Goal: Obtain resource: Obtain resource

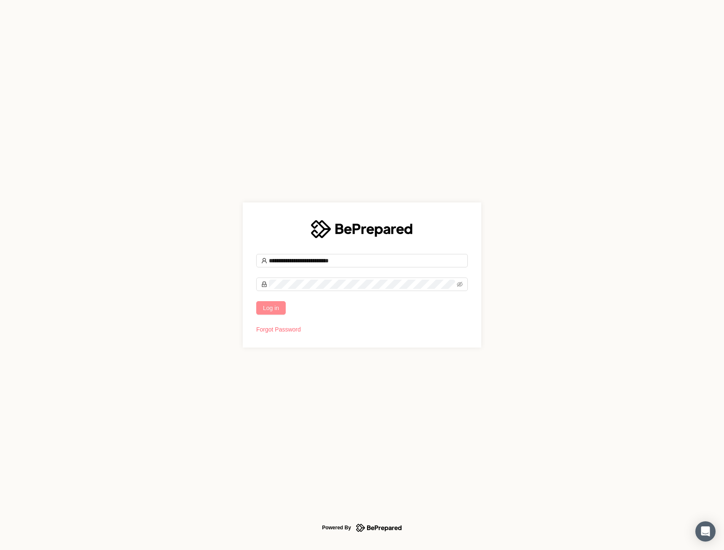
click at [274, 310] on span "Log in" at bounding box center [271, 307] width 16 height 9
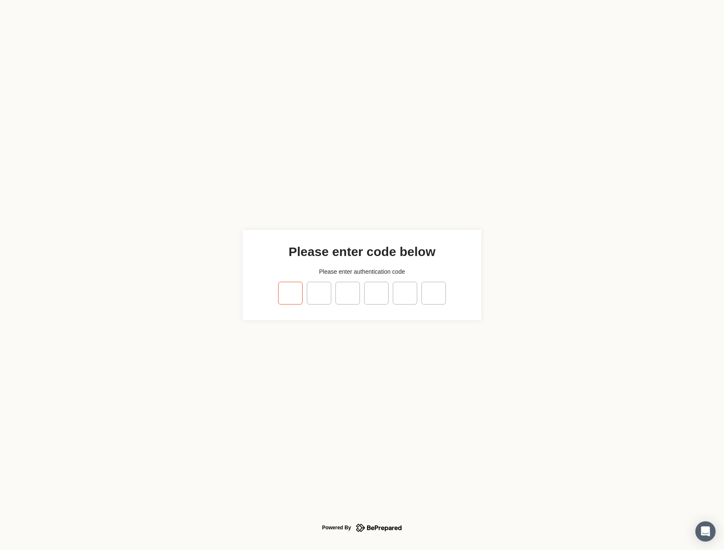
type input "*"
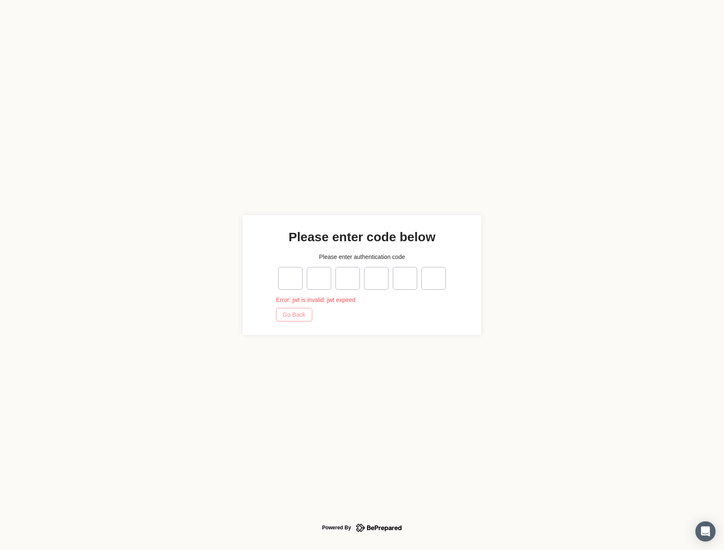
click at [287, 313] on span "Go Back" at bounding box center [294, 314] width 23 height 9
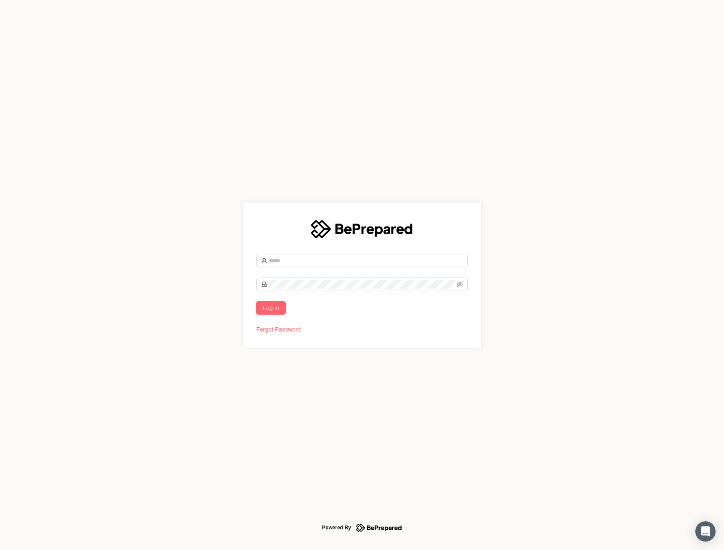
type input "**********"
click at [273, 303] on span "Log in" at bounding box center [271, 307] width 16 height 9
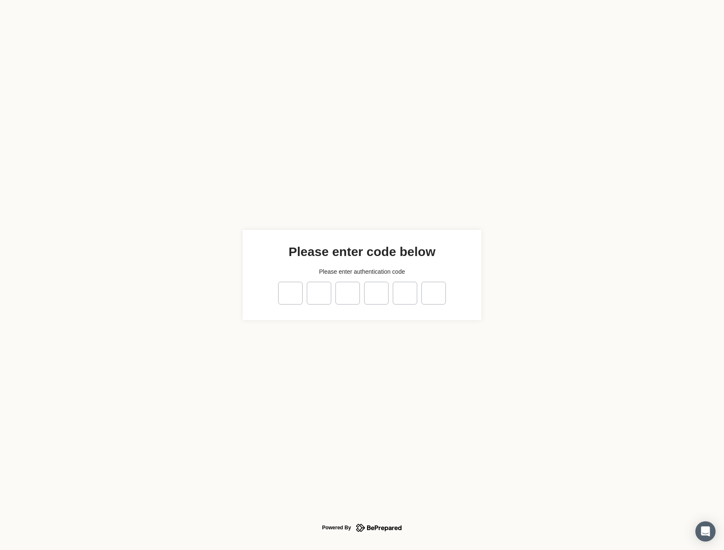
type input "*"
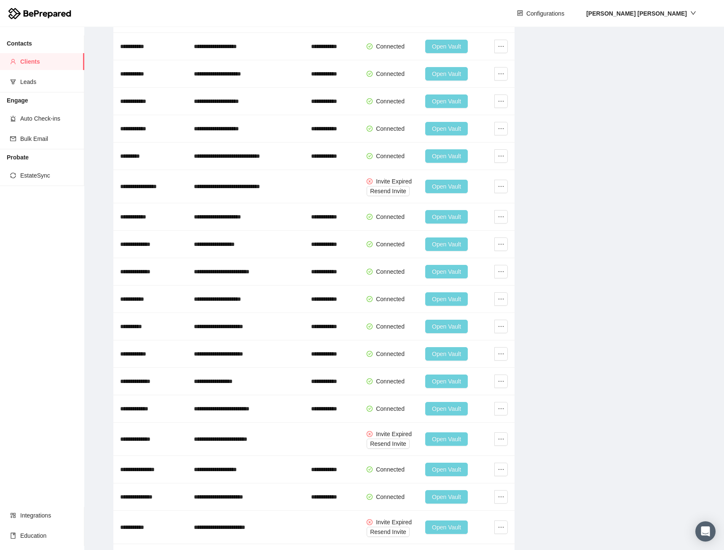
scroll to position [1846, 0]
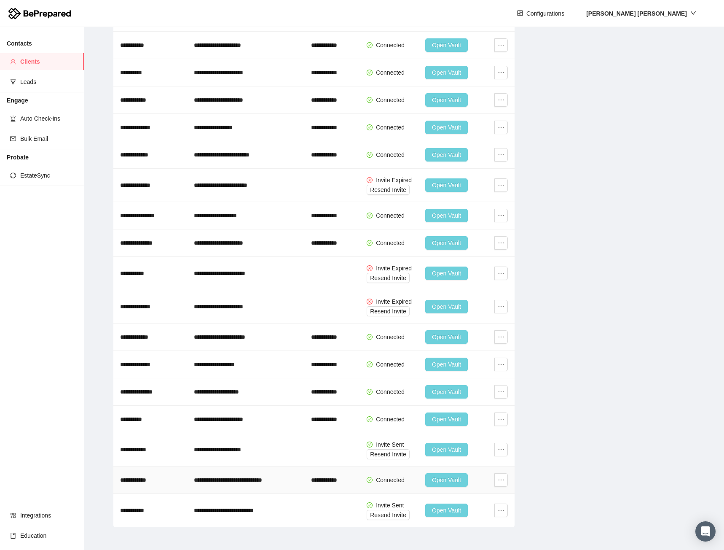
click at [454, 477] on span "Open Vault" at bounding box center [446, 479] width 29 height 9
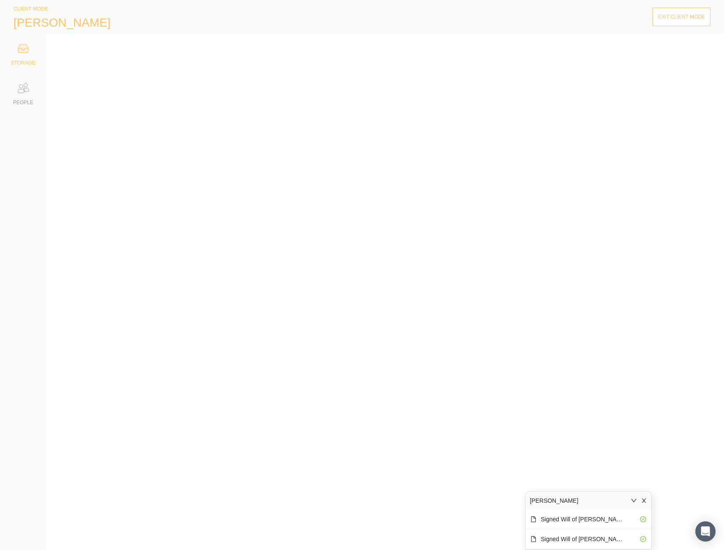
click at [675, 18] on div "Exit Client Mode" at bounding box center [681, 17] width 47 height 8
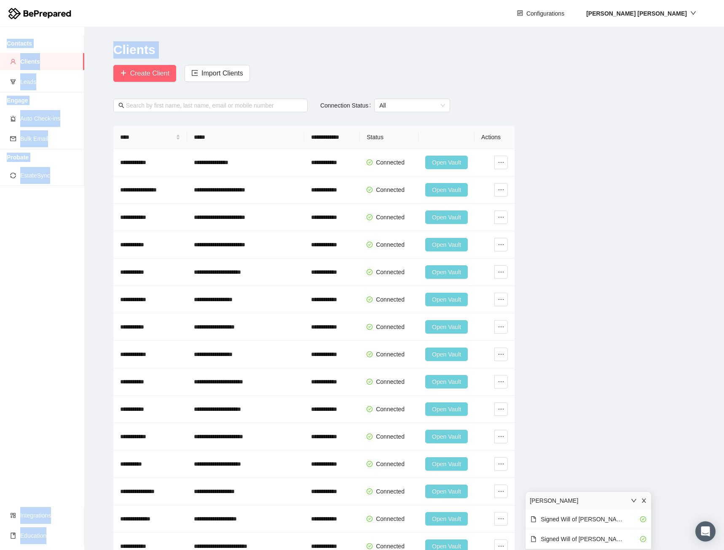
drag, startPoint x: 311, startPoint y: 59, endPoint x: 146, endPoint y: -30, distance: 187.0
click at [146, 0] on html "**********" at bounding box center [362, 275] width 724 height 550
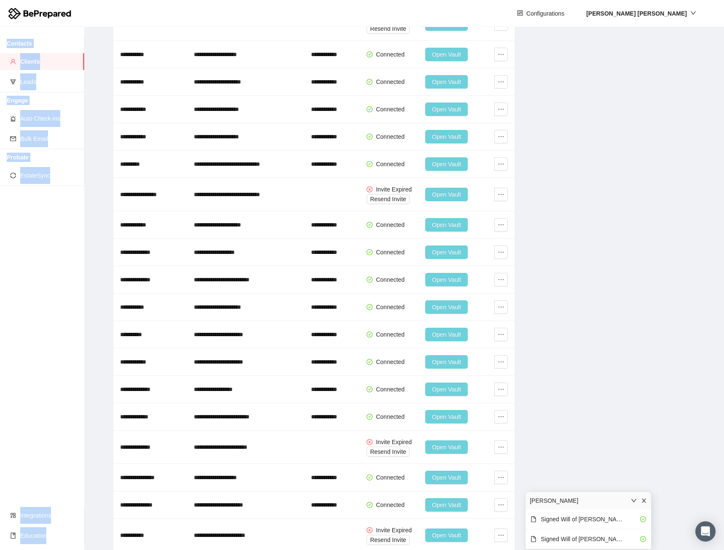
scroll to position [1846, 0]
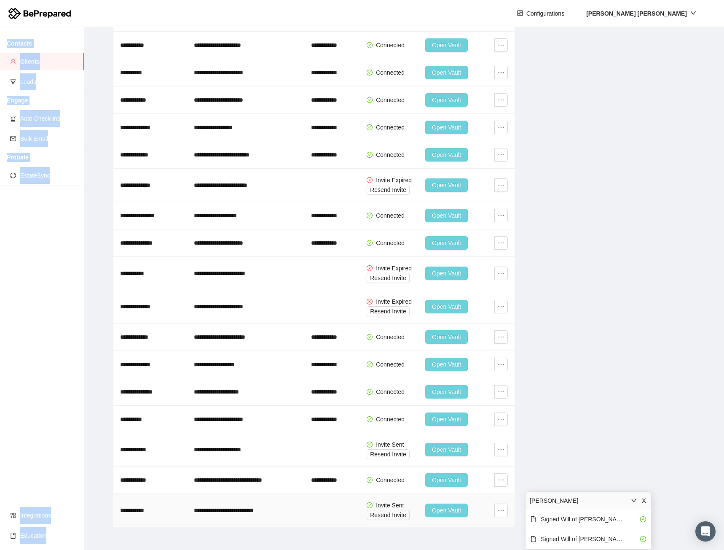
click at [450, 514] on span "Open Vault" at bounding box center [446, 510] width 29 height 9
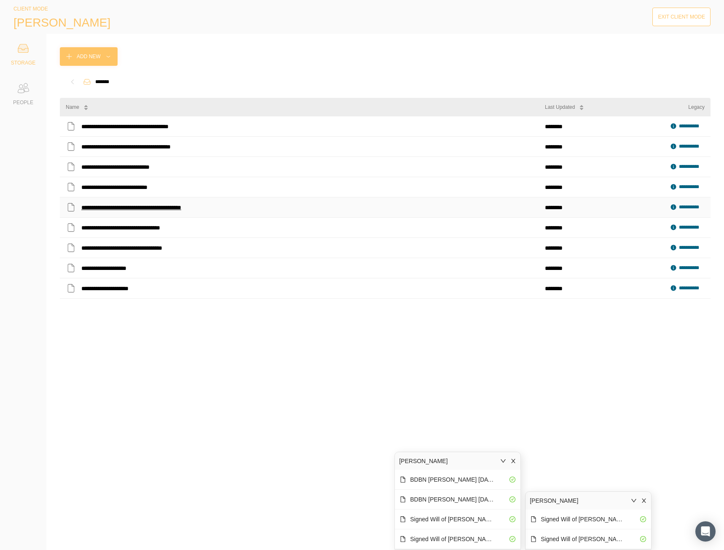
click at [166, 208] on div "**********" at bounding box center [144, 207] width 127 height 11
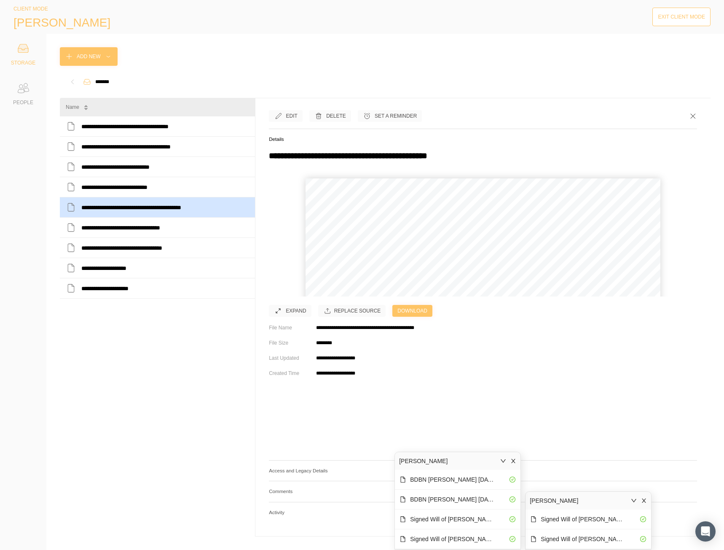
click at [409, 312] on div "Download" at bounding box center [413, 311] width 30 height 8
click at [372, 48] on div "Add New" at bounding box center [385, 56] width 651 height 19
click at [673, 17] on div "Exit Client Mode" at bounding box center [681, 17] width 47 height 8
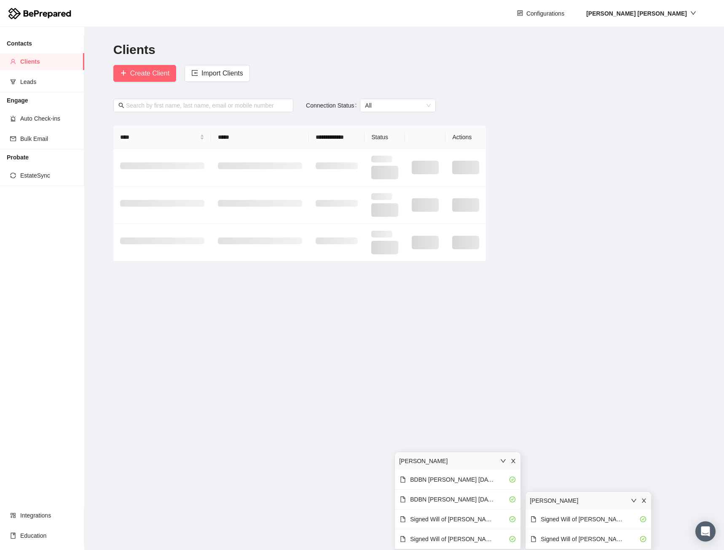
click at [514, 459] on icon "close" at bounding box center [514, 461] width 6 height 6
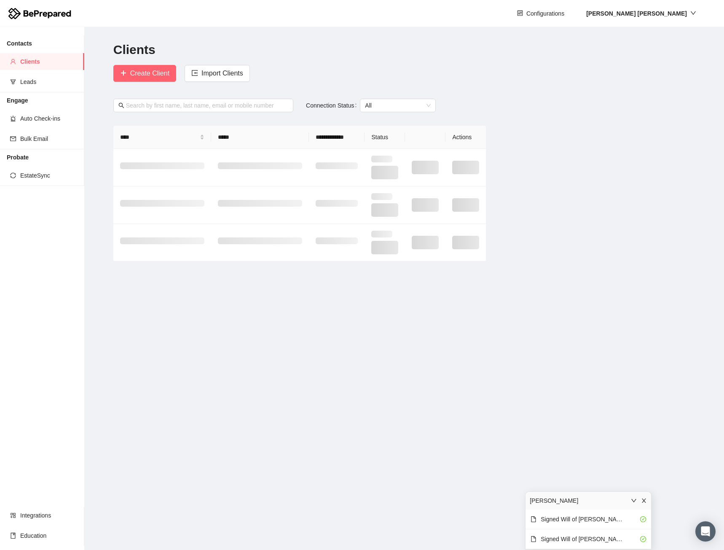
click at [643, 499] on icon "close" at bounding box center [644, 501] width 6 height 6
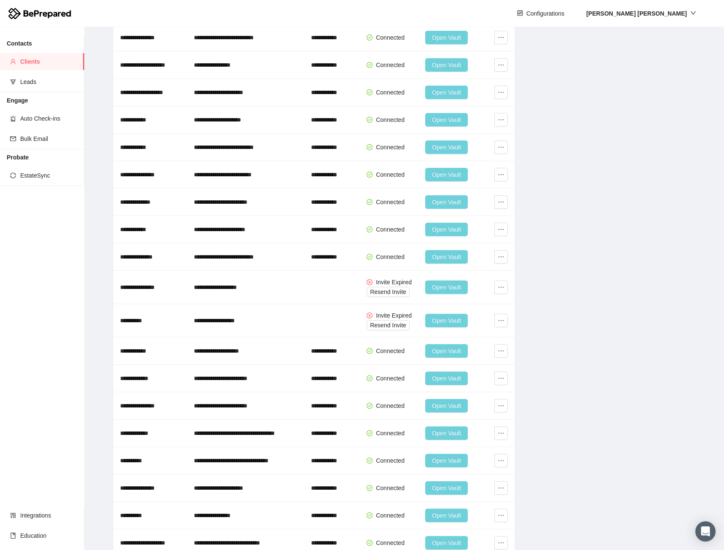
scroll to position [1846, 0]
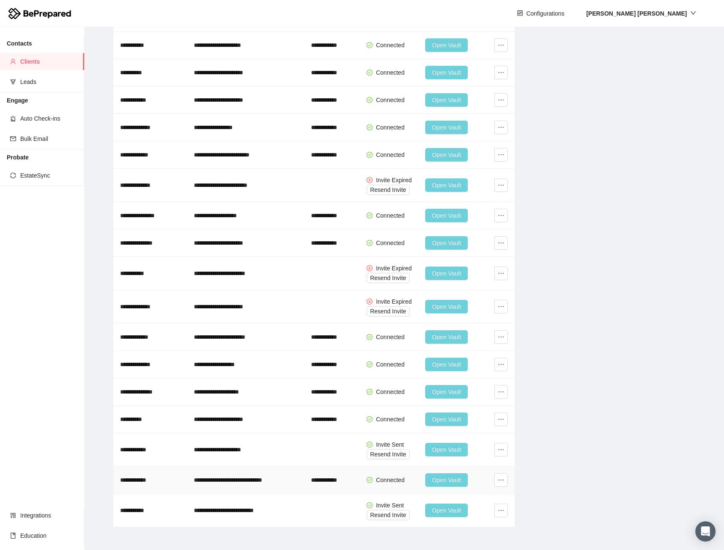
click at [450, 479] on span "Open Vault" at bounding box center [446, 479] width 29 height 9
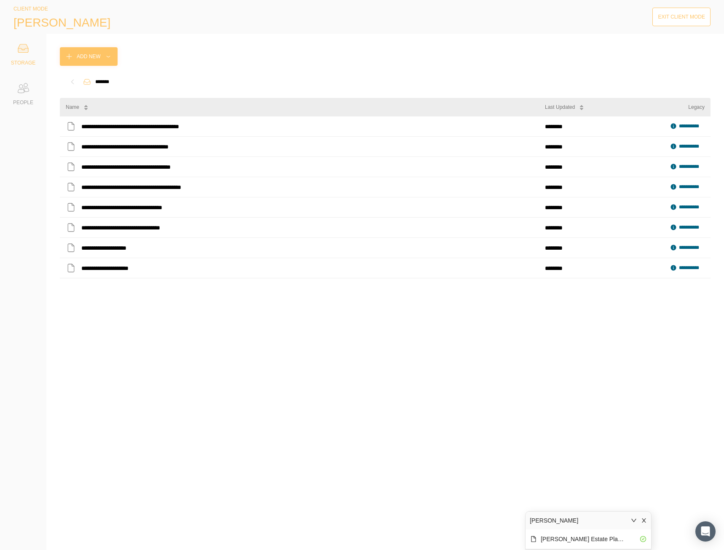
click at [699, 16] on div "Exit Client Mode" at bounding box center [681, 17] width 47 height 8
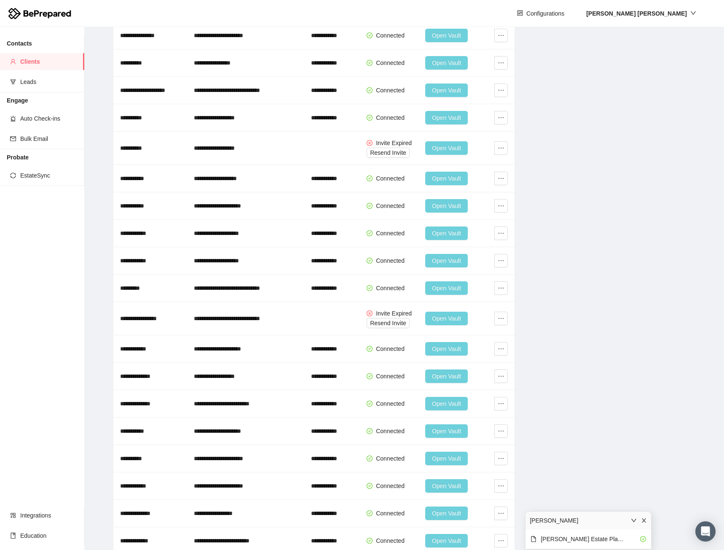
scroll to position [1846, 0]
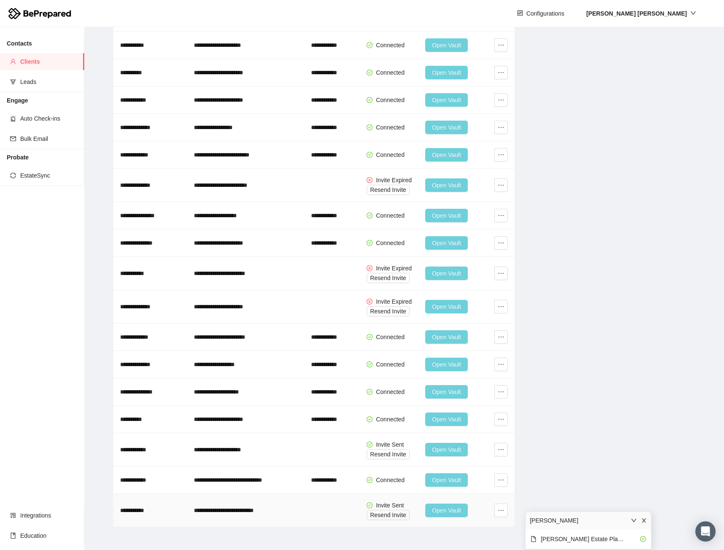
click at [446, 509] on span "Open Vault" at bounding box center [446, 510] width 29 height 9
